Goal: Communication & Community: Participate in discussion

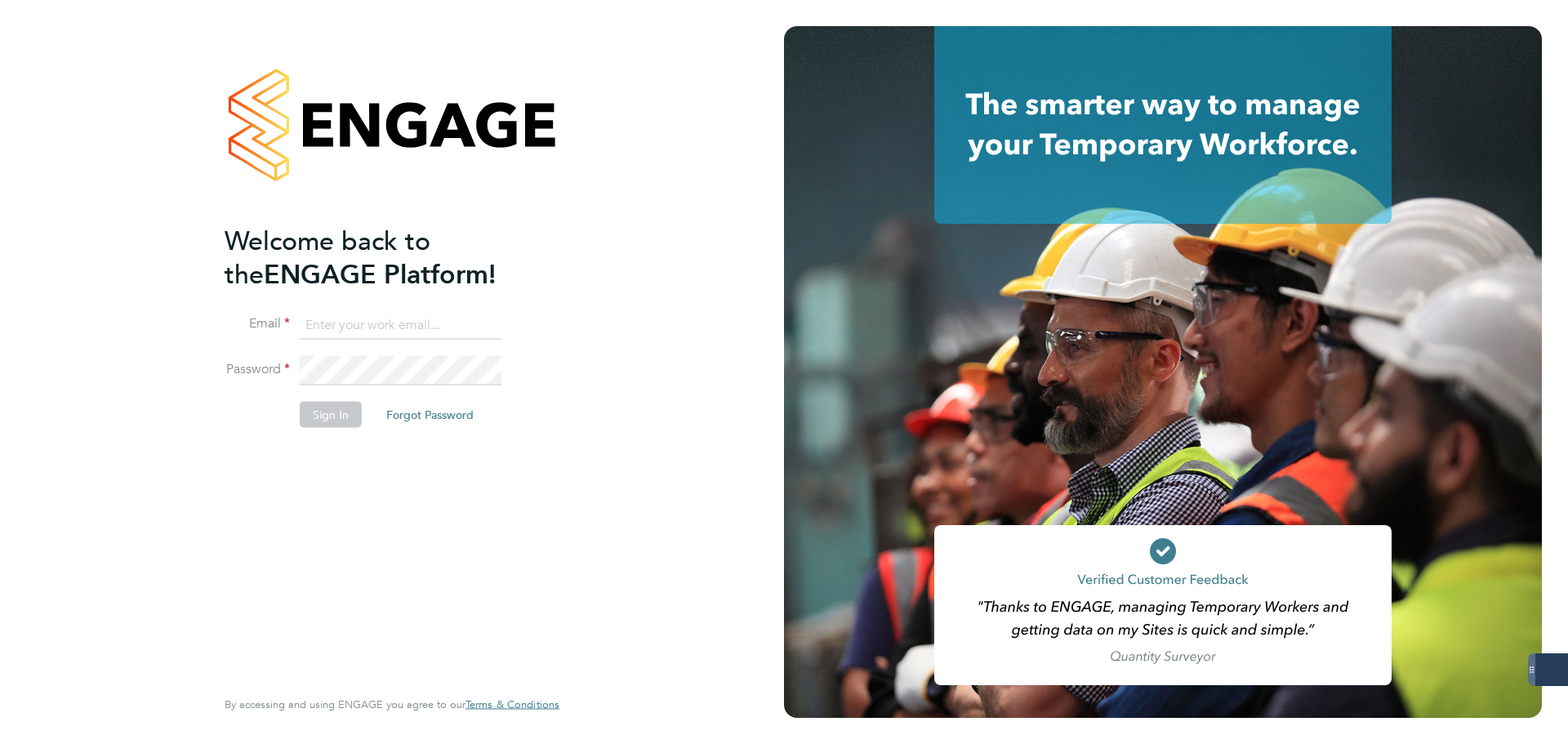
type input "taylor.davies@dovetailslate.co.uk"
click at [338, 402] on button "Sign In" at bounding box center [330, 414] width 62 height 26
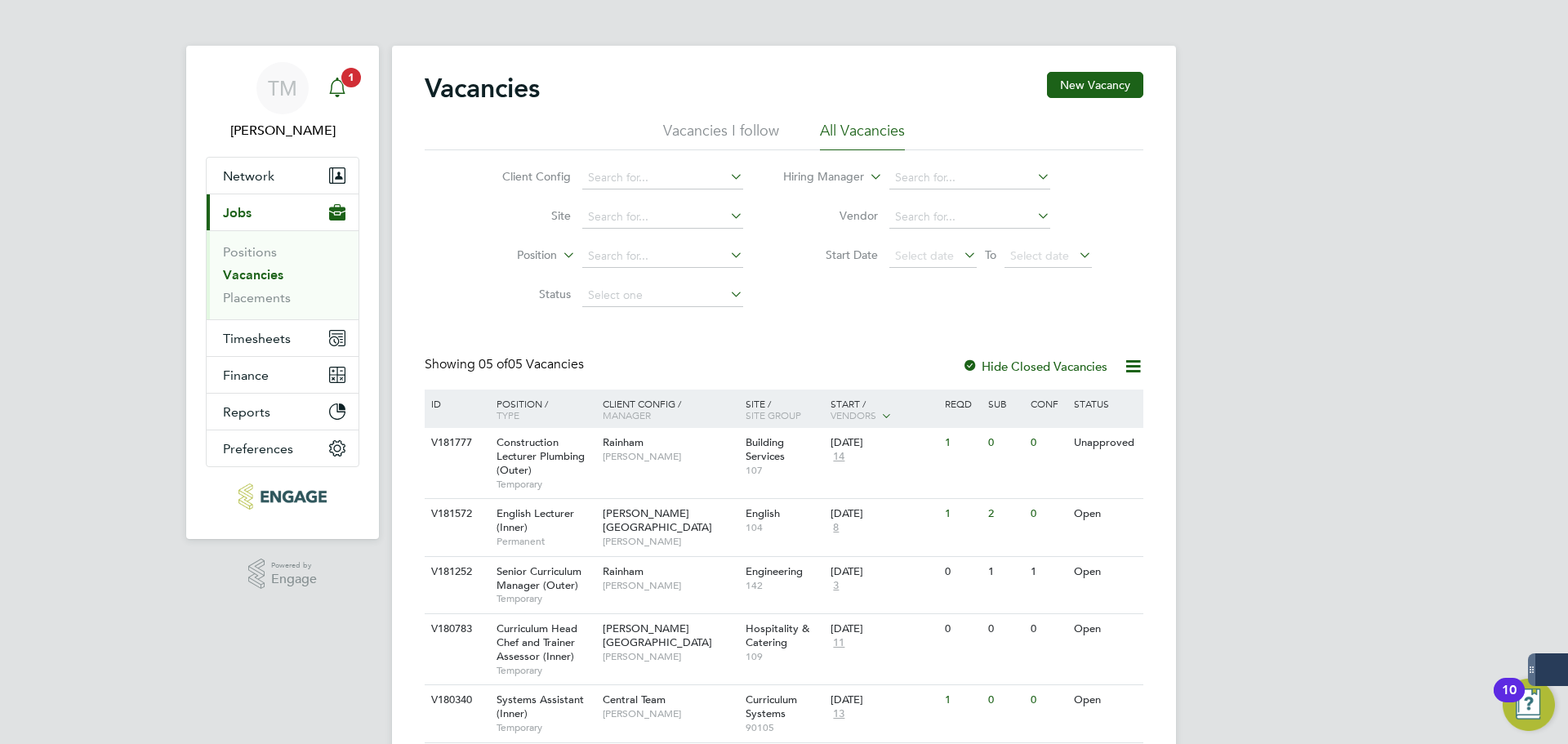
click at [356, 85] on app-alerts-badge "1" at bounding box center [350, 77] width 21 height 22
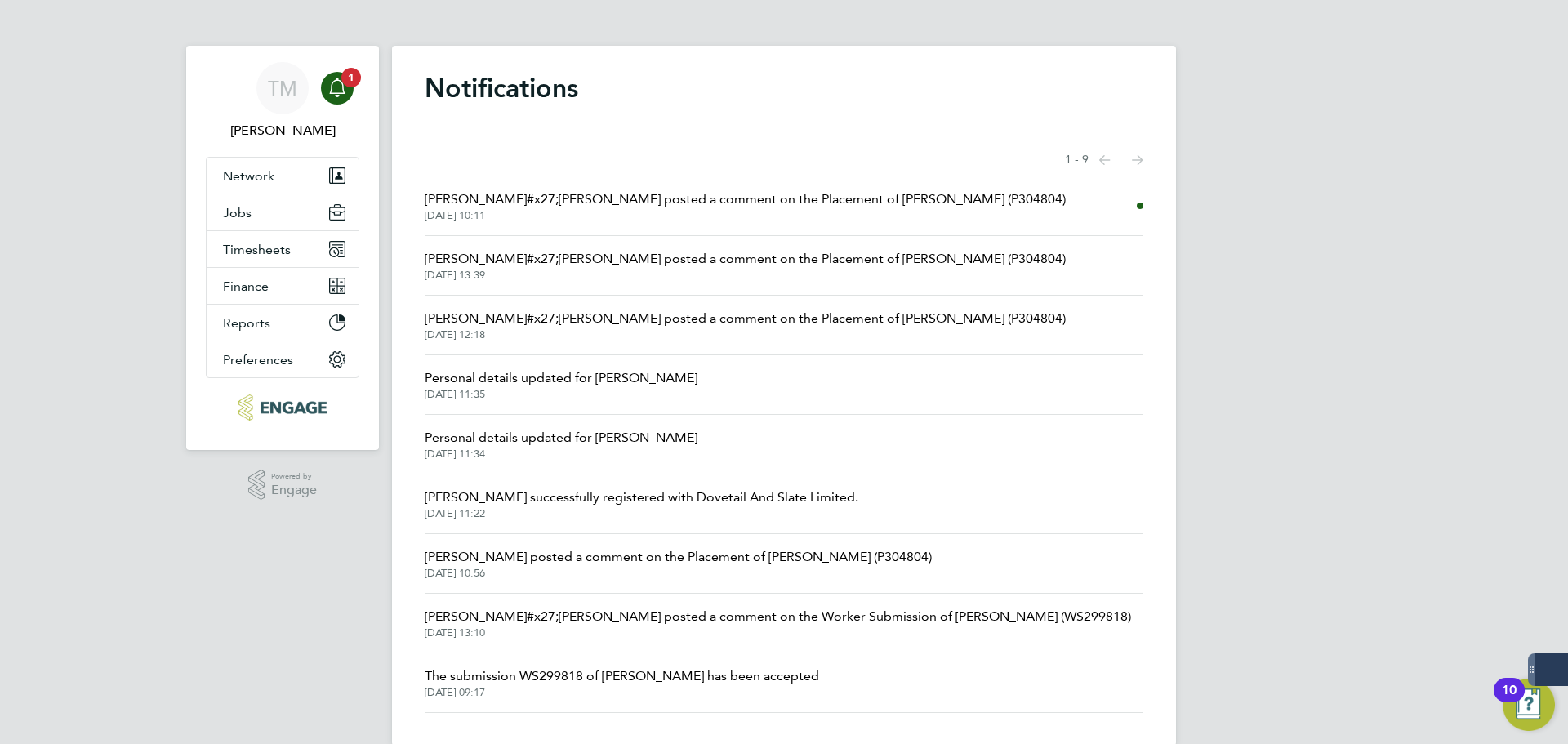
click at [606, 200] on span "[PERSON_NAME]#x27;[PERSON_NAME] posted a comment on the Placement of [PERSON_NA…" at bounding box center [745, 200] width 641 height 20
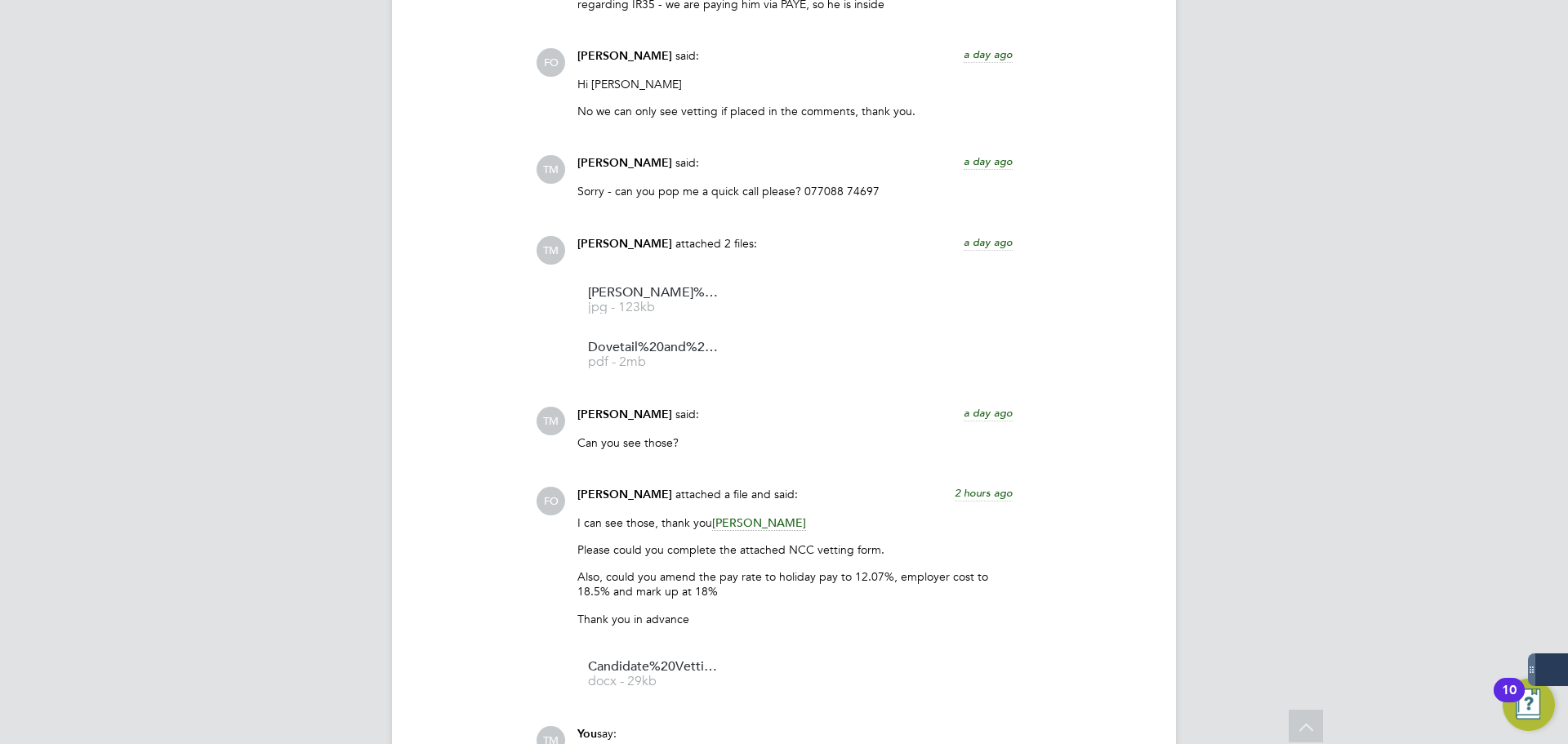
scroll to position [2112, 0]
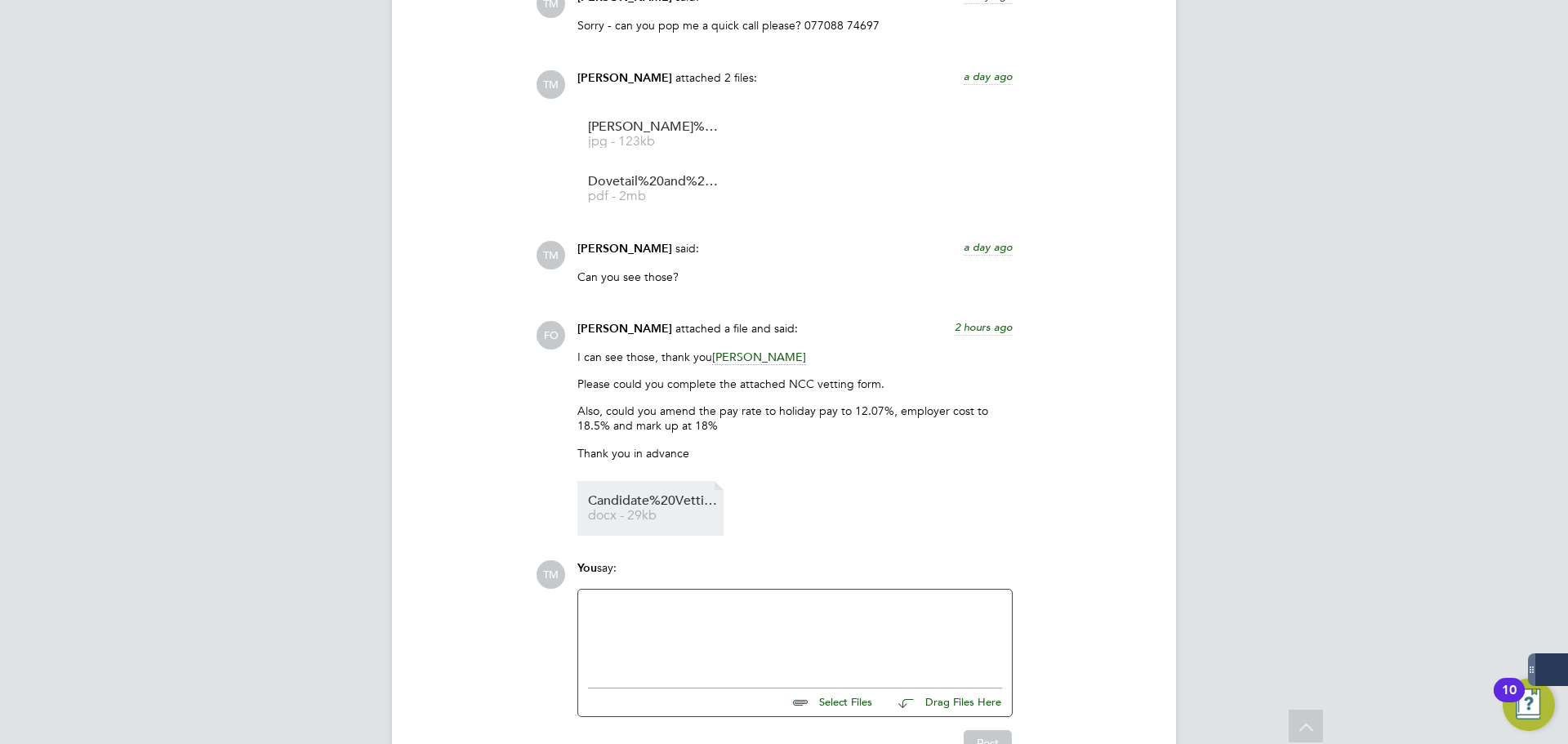
click at [627, 495] on span "Candidate%20Vetting%20Form" at bounding box center [653, 501] width 131 height 12
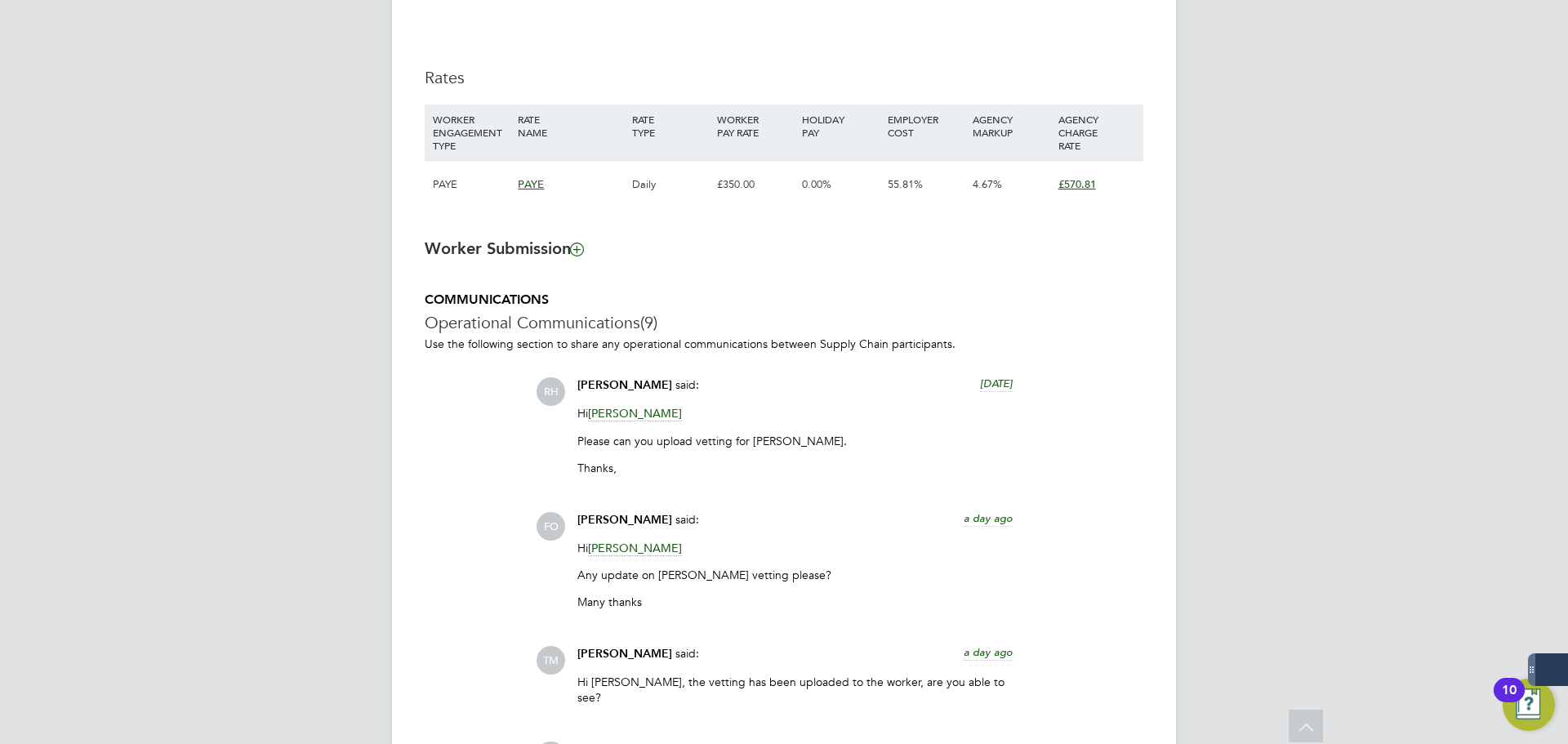
scroll to position [1295, 0]
